Goal: Check status

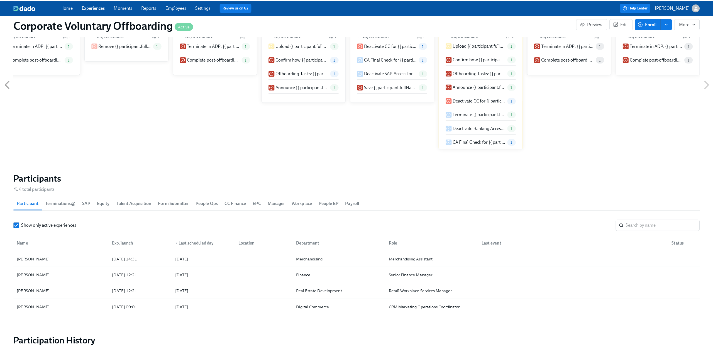
scroll to position [418, 0]
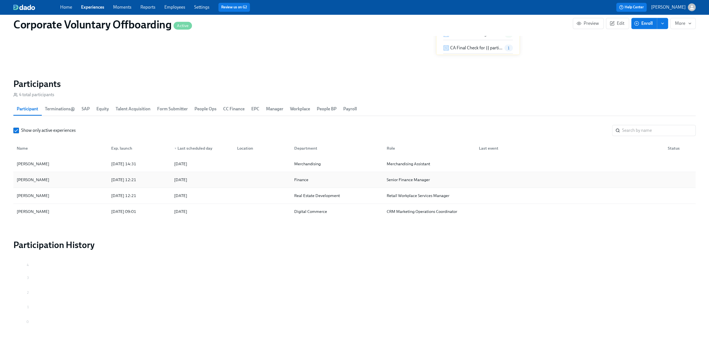
click at [69, 179] on div "[PERSON_NAME]" at bounding box center [60, 179] width 92 height 11
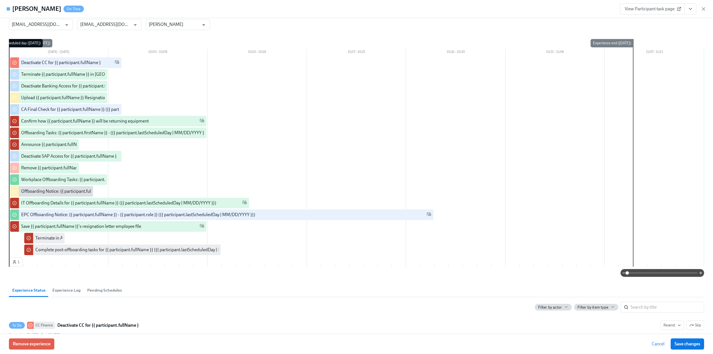
scroll to position [56, 0]
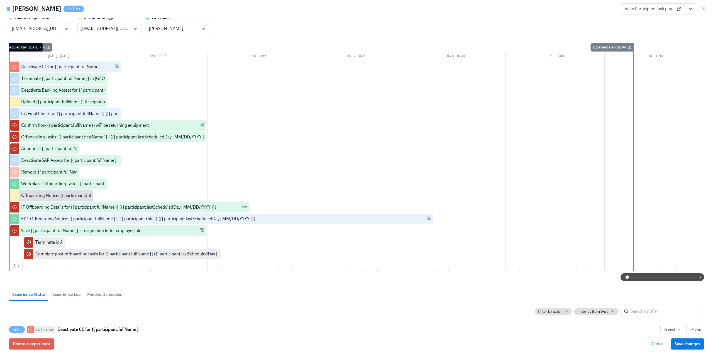
click at [688, 11] on icon "View task page" at bounding box center [691, 9] width 6 height 6
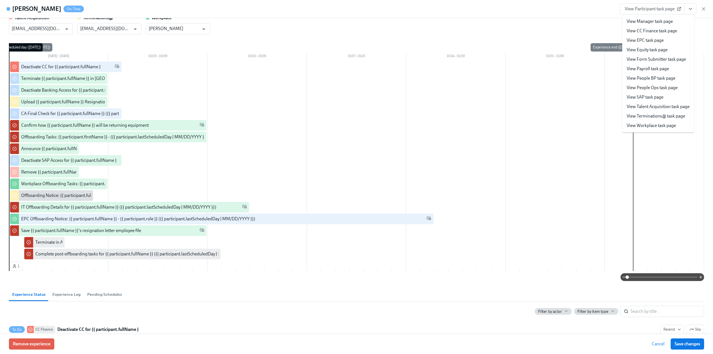
click at [644, 38] on link "View EPC task page" at bounding box center [645, 40] width 37 height 6
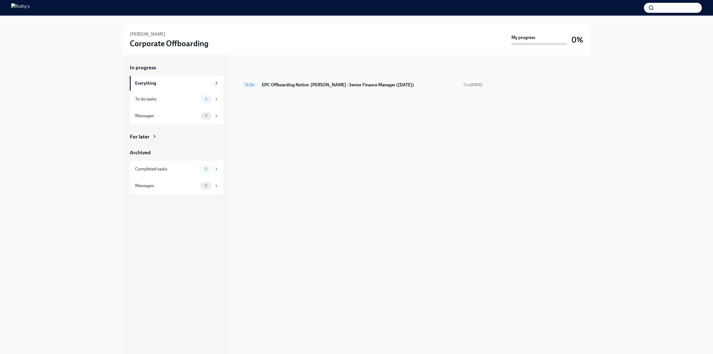
click at [288, 87] on h6 "EPC Offboarding Notice: [PERSON_NAME] - Senior Finance Manager ([DATE])" at bounding box center [360, 85] width 197 height 6
